Goal: Check status: Verify the current state of an ongoing process or item

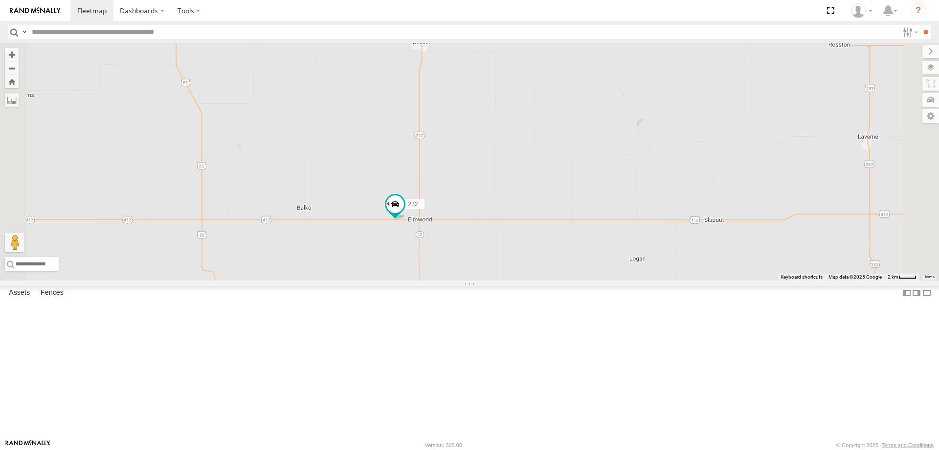
drag, startPoint x: 590, startPoint y: 243, endPoint x: 588, endPoint y: 339, distance: 96.4
click at [588, 280] on div "300 298 270 256 232 296 268 264 302 260 266" at bounding box center [469, 161] width 939 height 237
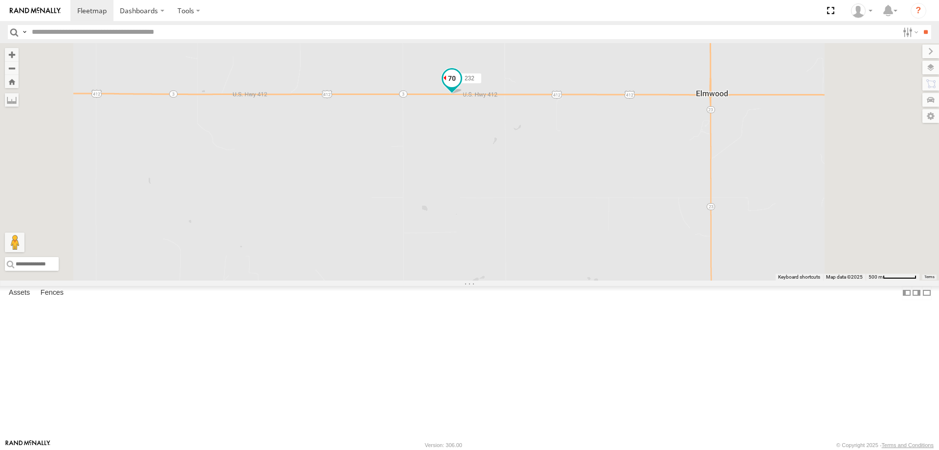
click at [461, 87] on span at bounding box center [452, 78] width 18 height 18
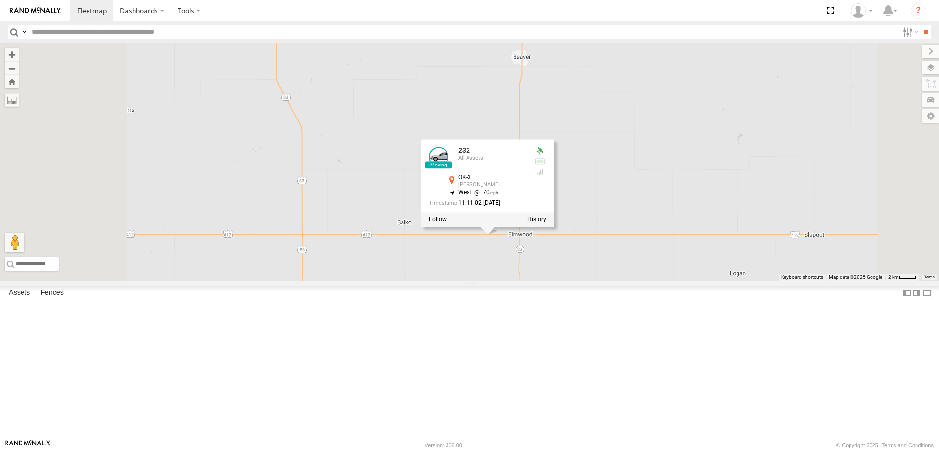
drag, startPoint x: 507, startPoint y: 239, endPoint x: 530, endPoint y: 266, distance: 35.7
click at [521, 262] on div "300 298 270 256 232 296 268 264 302 260 266 232 All Assets OK-3 [PERSON_NAME] 3…" at bounding box center [469, 161] width 939 height 237
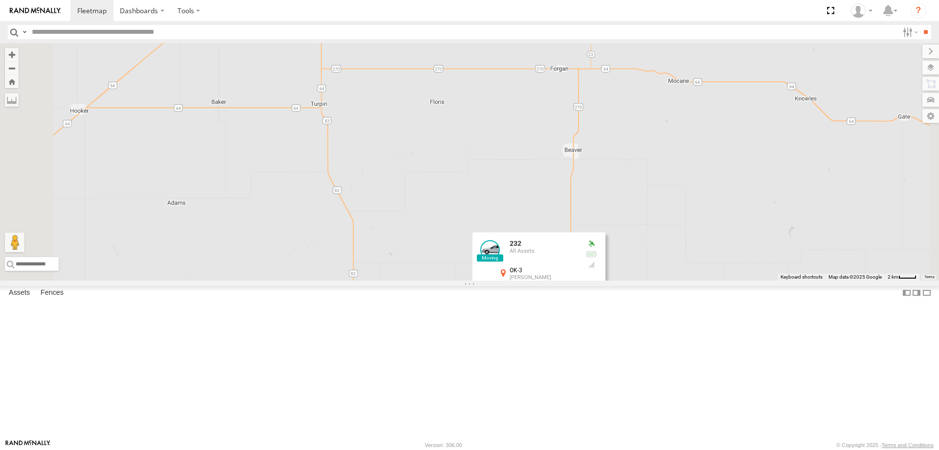
drag, startPoint x: 539, startPoint y: 234, endPoint x: 558, endPoint y: 283, distance: 52.7
click at [554, 280] on div "300 298 270 256 232 296 268 264 302 260 266 232 All Assets OK-3 [PERSON_NAME] 3…" at bounding box center [469, 161] width 939 height 237
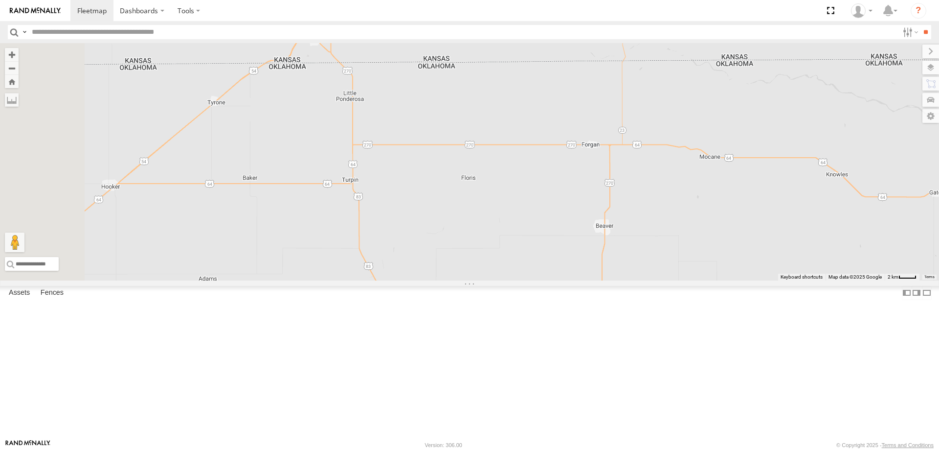
drag, startPoint x: 641, startPoint y: 149, endPoint x: 669, endPoint y: 227, distance: 82.3
click at [667, 224] on div "300 298 270 256 232 296 268 264 302 260 266 232 All Assets OK-3 [PERSON_NAME] 3…" at bounding box center [469, 161] width 939 height 237
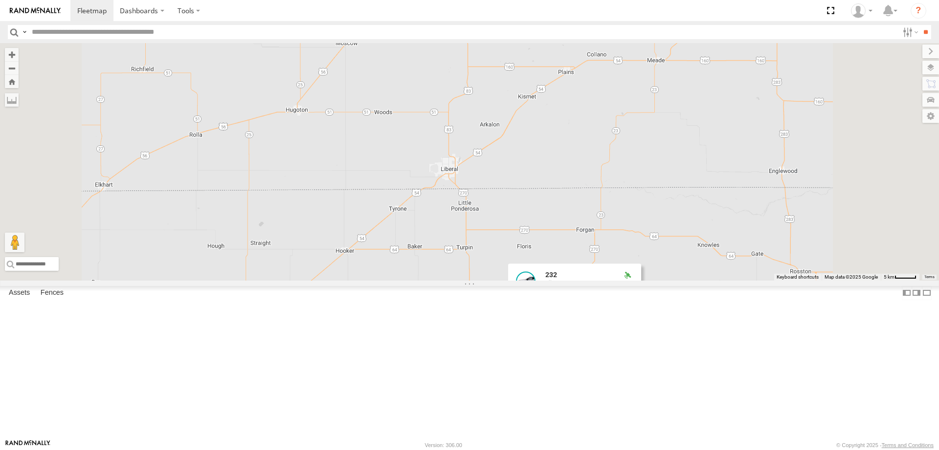
drag, startPoint x: 736, startPoint y: 179, endPoint x: 651, endPoint y: 254, distance: 113.3
click at [666, 244] on div "300 298 270 256 232 296 268 264 302 260 266 232 All Assets OK-3 [PERSON_NAME] 3…" at bounding box center [469, 161] width 939 height 237
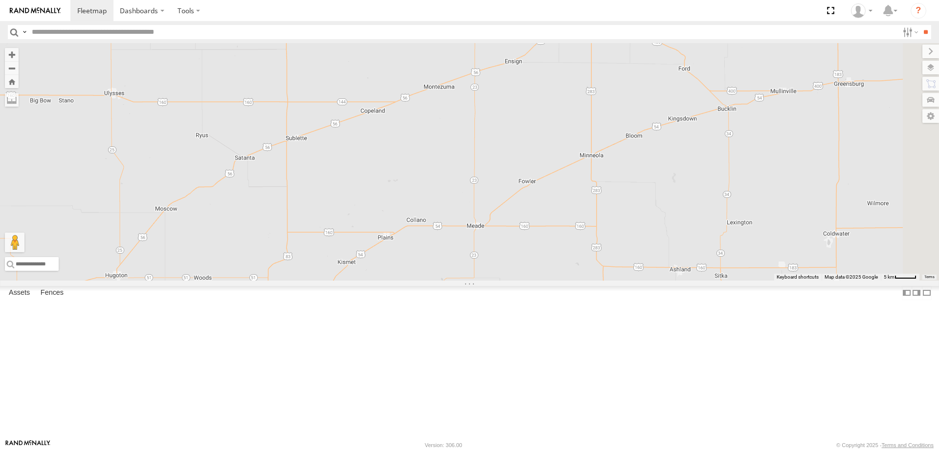
click at [618, 20] on span at bounding box center [607, 7] width 22 height 26
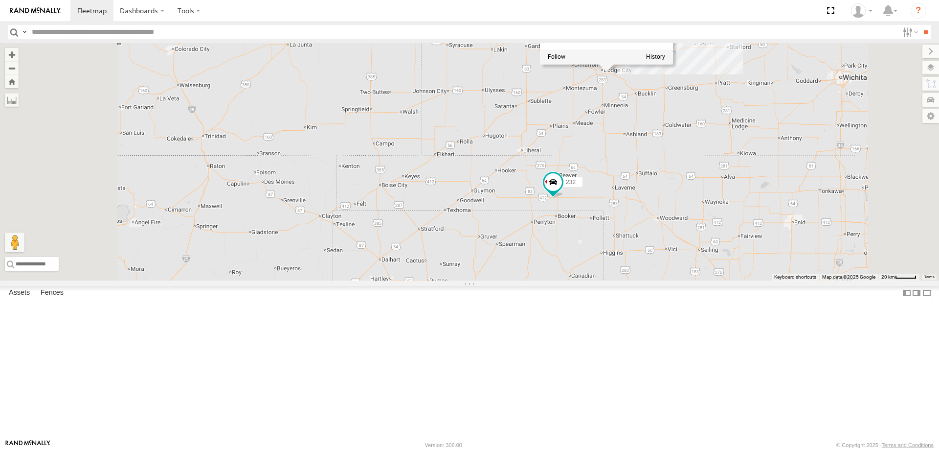
click at [807, 278] on div "300 298 270 256 232 296 268 264 302 260 266 256 All Assets E [GEOGRAPHIC_DATA] …" at bounding box center [469, 161] width 939 height 237
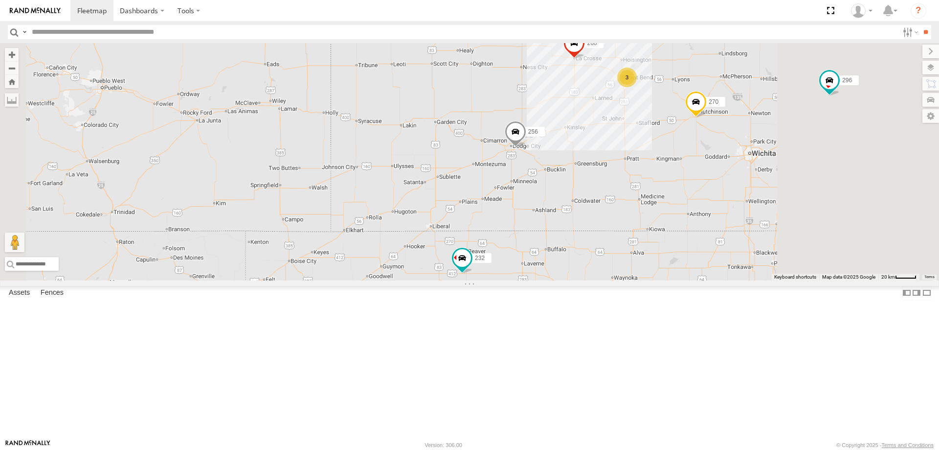
drag, startPoint x: 816, startPoint y: 203, endPoint x: 683, endPoint y: 301, distance: 165.1
click at [683, 280] on div "300 298 270 256 232 296 268 264 302 260 266 3" at bounding box center [469, 161] width 939 height 237
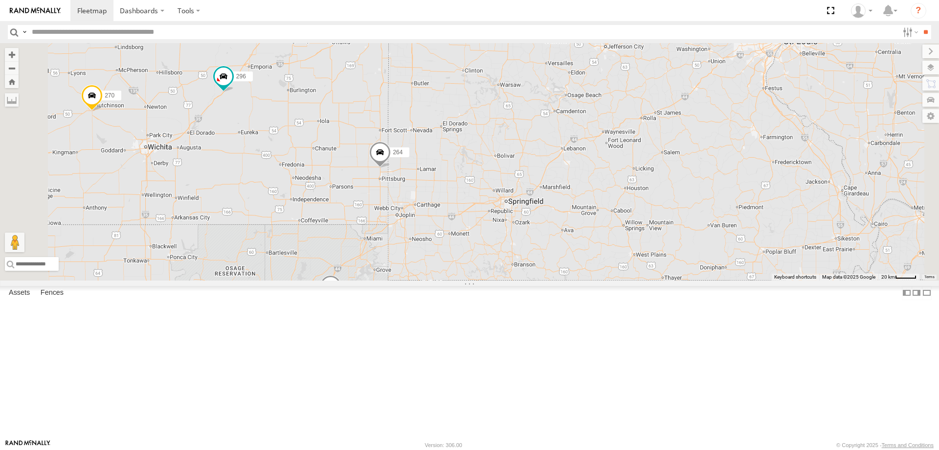
click at [391, 168] on span at bounding box center [380, 154] width 22 height 26
